Goal: Information Seeking & Learning: Learn about a topic

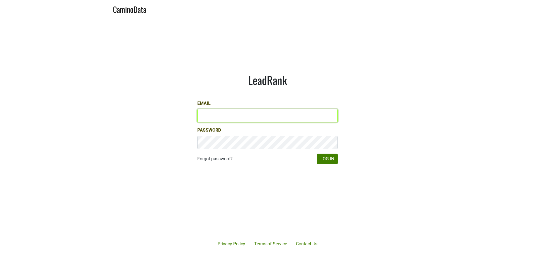
click at [219, 114] on input "Email" at bounding box center [267, 115] width 140 height 13
drag, startPoint x: 264, startPoint y: 113, endPoint x: 193, endPoint y: 113, distance: 71.4
click at [193, 113] on div "LeadRank Email bill@vyenieloLLC.com Password Forgot password? Log In" at bounding box center [267, 119] width 167 height 118
type input "bill@larkmead.com"
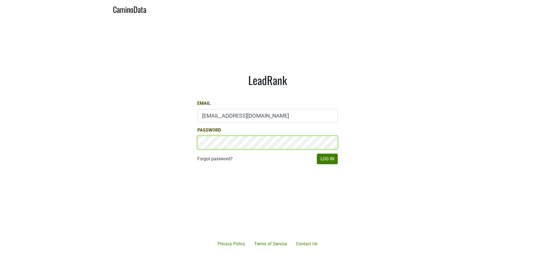
click at [317, 154] on button "Log In" at bounding box center [327, 159] width 21 height 11
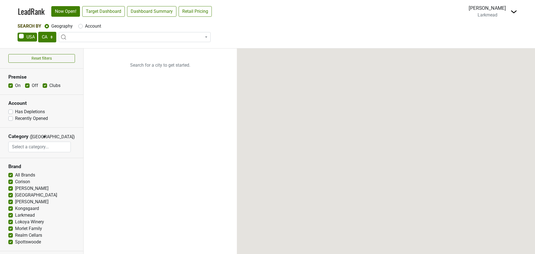
select select "CA"
select select
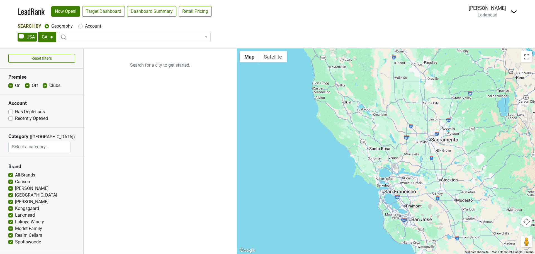
click at [148, 111] on ul "Search for a city to get started." at bounding box center [160, 150] width 153 height 205
click at [64, 13] on link "Now Open!" at bounding box center [65, 11] width 29 height 11
click at [106, 13] on link "Target Dashboard" at bounding box center [103, 11] width 43 height 11
click at [97, 13] on link "Target Dashboard" at bounding box center [103, 11] width 43 height 11
click at [157, 11] on link "Dashboard Summary" at bounding box center [151, 11] width 49 height 11
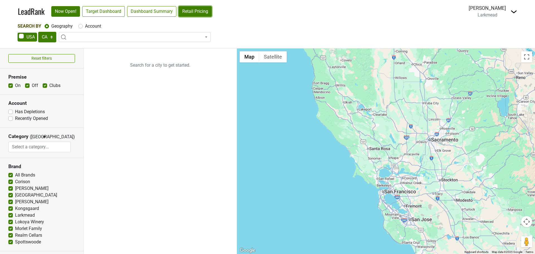
click at [200, 10] on link "Retail Pricing" at bounding box center [195, 11] width 33 height 11
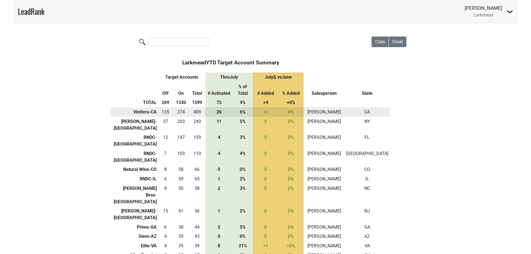
click at [137, 107] on td "Vinifera-CA" at bounding box center [134, 111] width 47 height 9
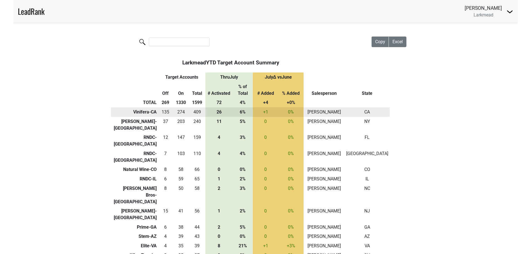
click at [141, 107] on td "Vinifera-CA" at bounding box center [134, 111] width 47 height 9
click at [158, 107] on td "135" at bounding box center [165, 111] width 15 height 9
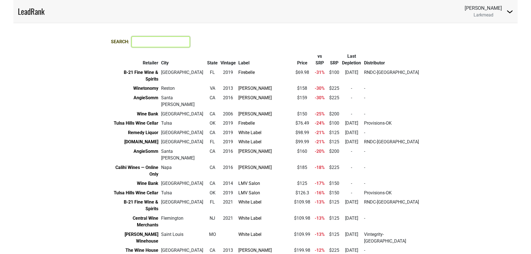
click at [145, 42] on input "Search:" at bounding box center [161, 42] width 58 height 11
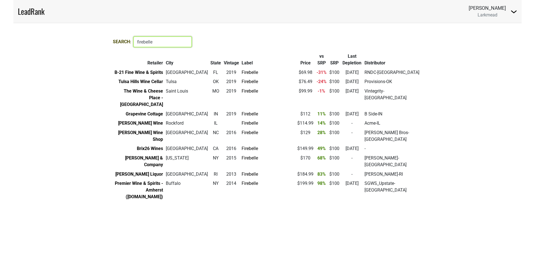
type input "firebelle"
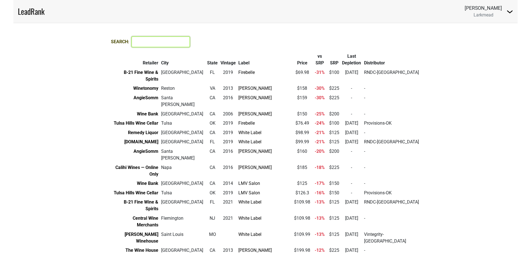
click at [160, 44] on input "Search:" at bounding box center [161, 42] width 58 height 11
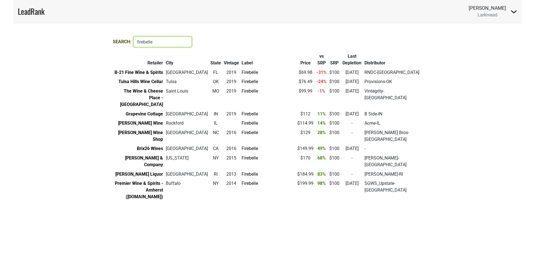
drag, startPoint x: 156, startPoint y: 42, endPoint x: 129, endPoint y: 43, distance: 26.2
click at [129, 43] on div "Search: firebelle" at bounding box center [152, 42] width 79 height 11
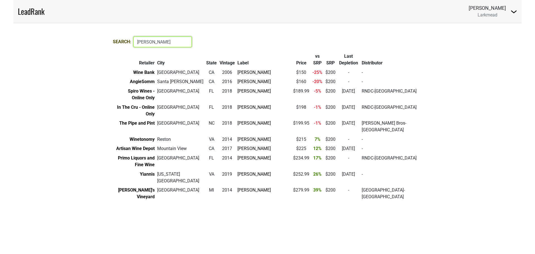
type input "solari"
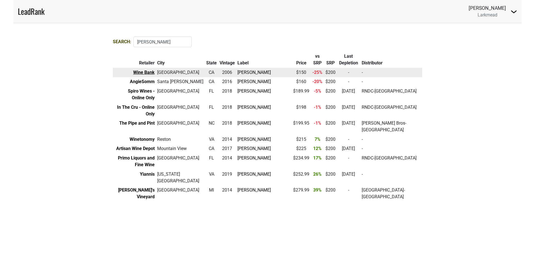
click at [155, 72] on link "Wine Bank" at bounding box center [143, 72] width 21 height 5
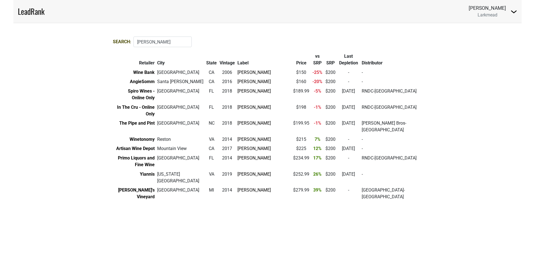
click at [28, 14] on link "LeadRank" at bounding box center [31, 12] width 27 height 12
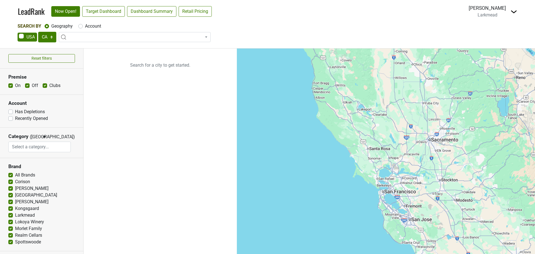
select select "CA"
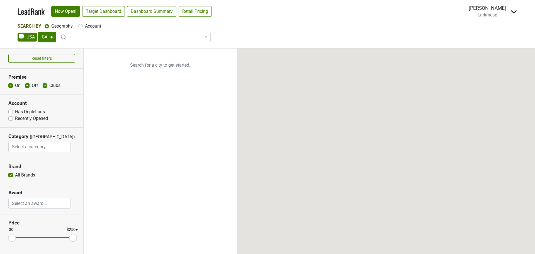
select select "CA"
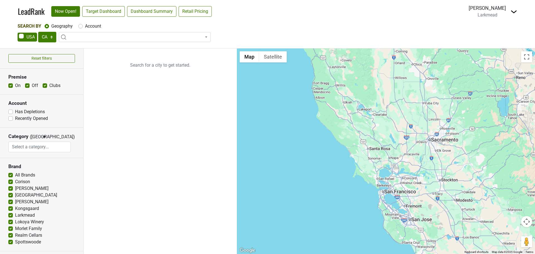
click at [511, 12] on img at bounding box center [514, 11] width 7 height 7
click at [490, 30] on link "Open Breakdown" at bounding box center [493, 31] width 47 height 9
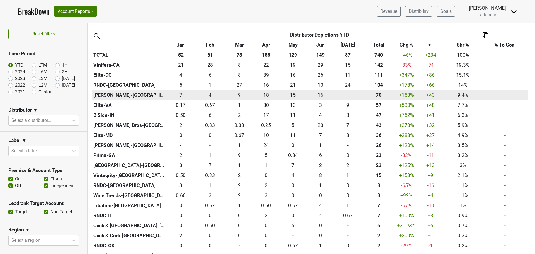
scroll to position [139, 0]
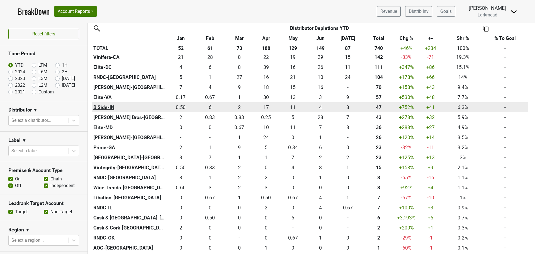
click at [112, 106] on th "B Side-IN" at bounding box center [129, 107] width 74 height 10
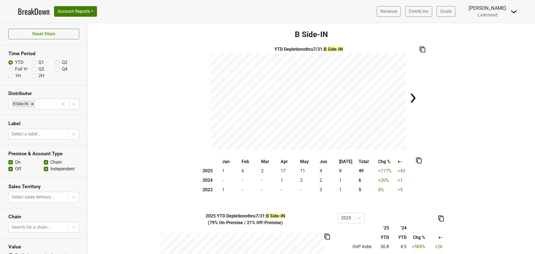
click at [413, 97] on img at bounding box center [412, 98] width 11 height 11
click at [201, 96] on img at bounding box center [204, 98] width 11 height 11
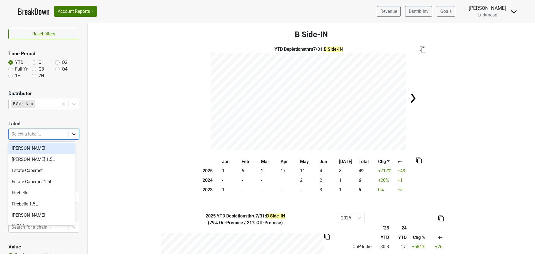
click at [72, 134] on icon at bounding box center [73, 134] width 3 height 2
click at [49, 171] on div "Estate Cabernet" at bounding box center [41, 170] width 67 height 11
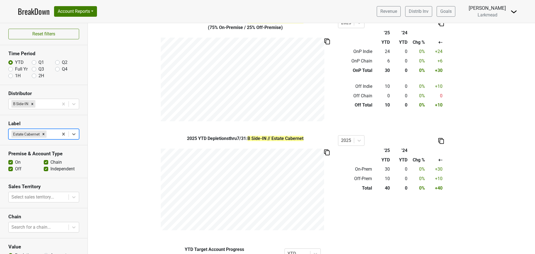
scroll to position [246, 0]
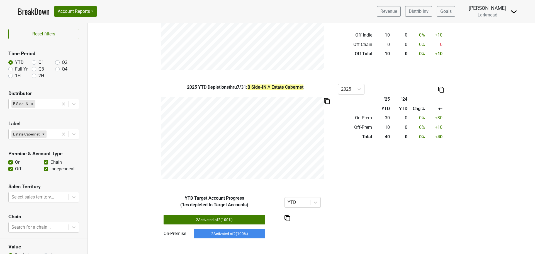
click at [203, 221] on div "2 Activated of 2 ( 100 %)" at bounding box center [215, 219] width 102 height 9
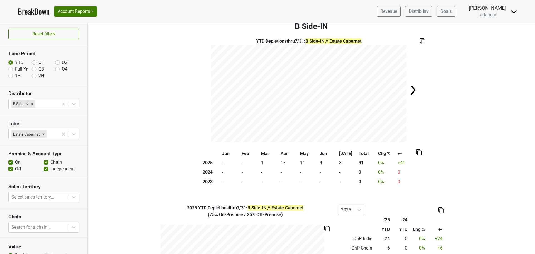
scroll to position [0, 0]
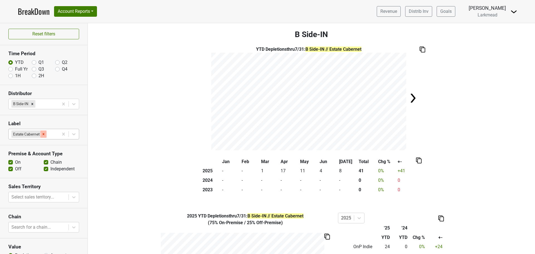
click at [44, 135] on icon "Remove Estate Cabernet" at bounding box center [44, 134] width 4 height 4
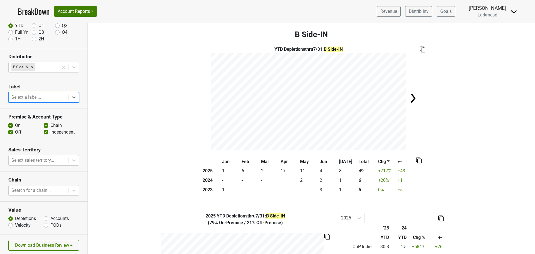
scroll to position [39, 0]
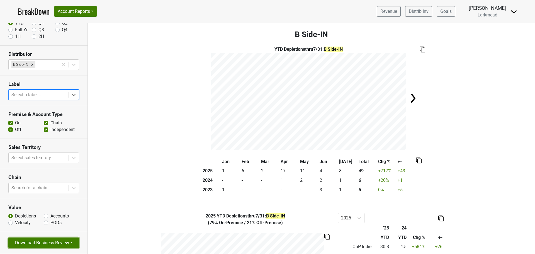
click at [43, 243] on button "Download Business Review" at bounding box center [43, 242] width 71 height 11
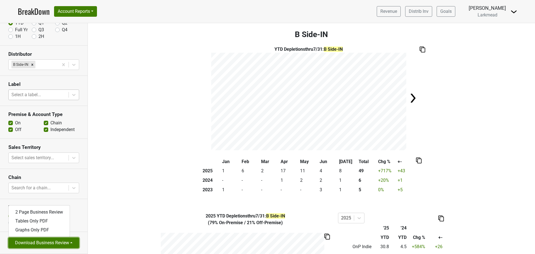
click at [49, 241] on button "Download Business Review" at bounding box center [43, 242] width 71 height 11
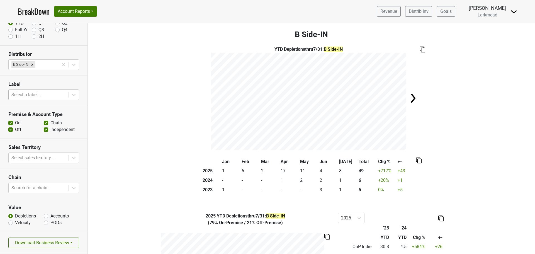
click at [420, 50] on img at bounding box center [423, 50] width 6 height 6
click at [524, 241] on span "×" at bounding box center [523, 243] width 4 height 8
click at [422, 49] on img at bounding box center [423, 50] width 6 height 6
click at [523, 242] on span "×" at bounding box center [523, 243] width 4 height 8
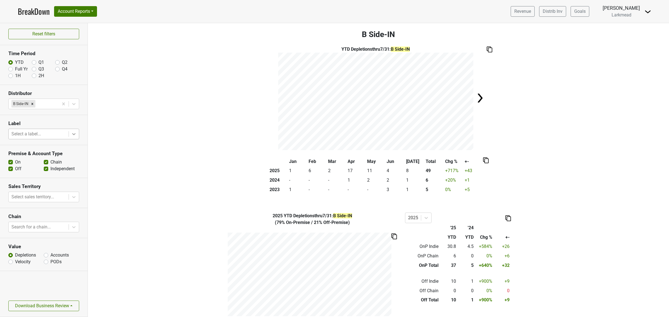
click at [72, 134] on icon at bounding box center [74, 134] width 6 height 6
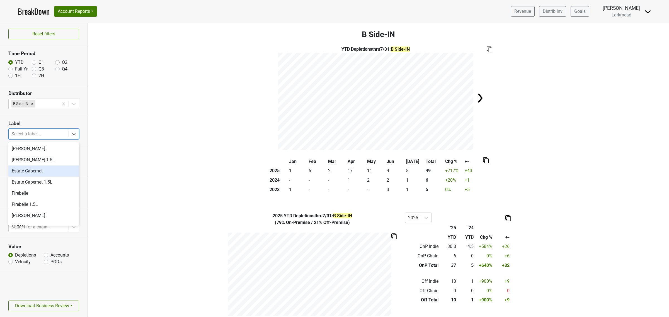
click at [31, 169] on div "Estate Cabernet" at bounding box center [43, 171] width 71 height 11
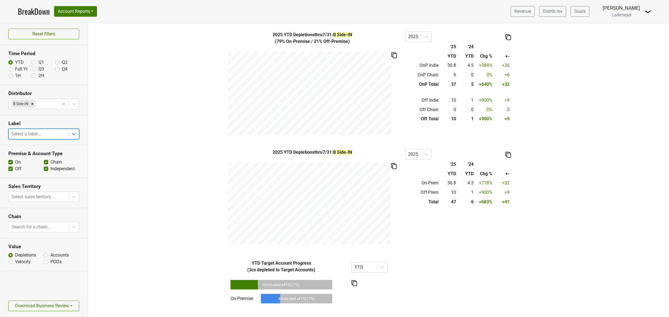
scroll to position [183, 0]
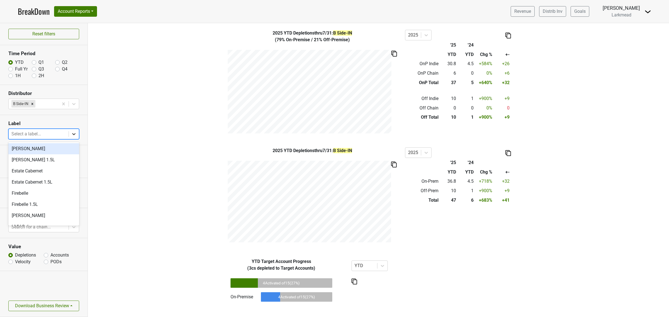
click at [74, 134] on icon at bounding box center [73, 134] width 3 height 2
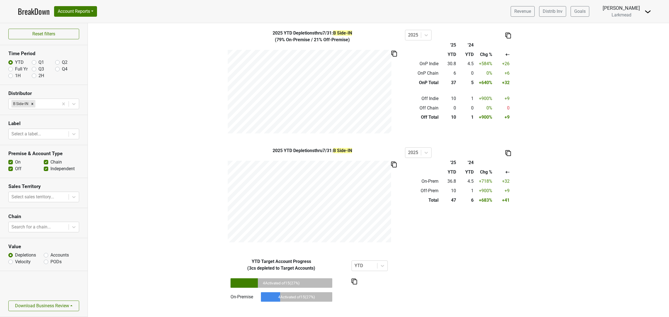
click at [271, 254] on div "4 Activated of 15 ( 27 %)" at bounding box center [296, 296] width 71 height 9
click at [351, 254] on img at bounding box center [354, 282] width 6 height 6
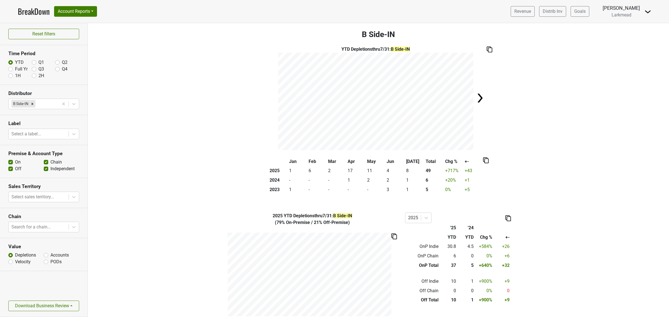
click at [484, 161] on img at bounding box center [486, 160] width 6 height 6
click at [535, 180] on div "Jan Feb Mar Apr May Jun Jul Total Chg % +- 2025 1 6 2 17 11 4 8 49 +717 % +43 2…" at bounding box center [378, 178] width 568 height 42
click at [484, 160] on img at bounding box center [486, 160] width 6 height 6
click at [477, 143] on div "Copy as Image" at bounding box center [483, 142] width 28 height 8
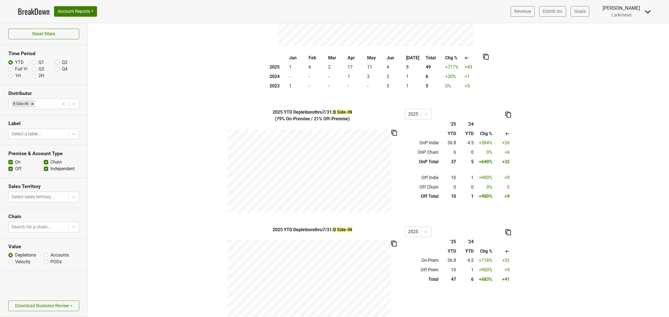
scroll to position [139, 0]
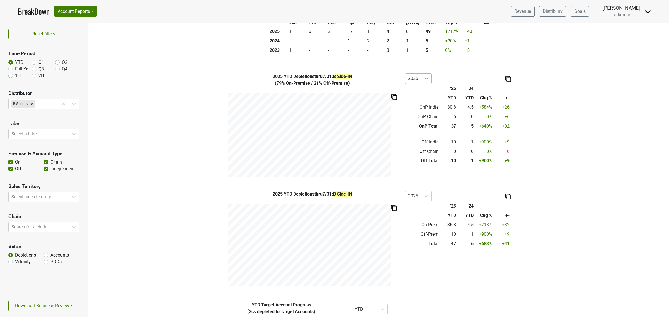
click at [423, 78] on icon at bounding box center [426, 79] width 6 height 6
click at [424, 79] on icon at bounding box center [425, 79] width 3 height 2
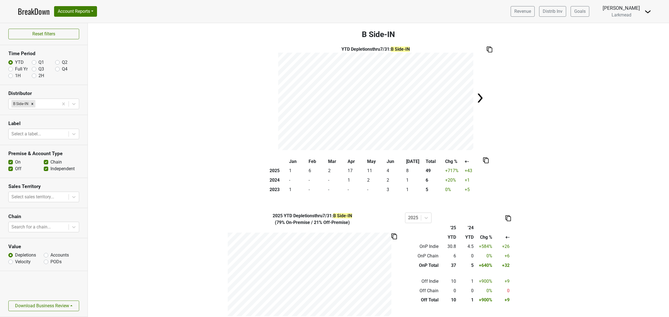
scroll to position [183, 0]
